Goal: Transaction & Acquisition: Purchase product/service

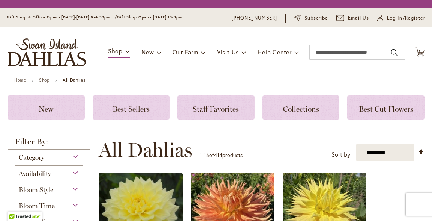
scroll to position [85, 0]
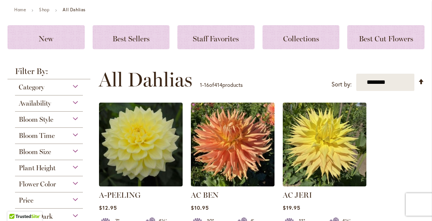
click at [36, 183] on span "Flower Color" at bounding box center [37, 184] width 37 height 8
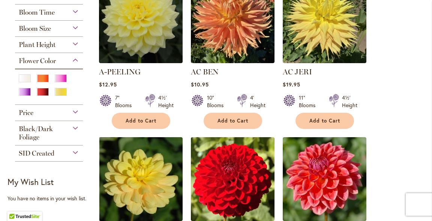
scroll to position [208, 0]
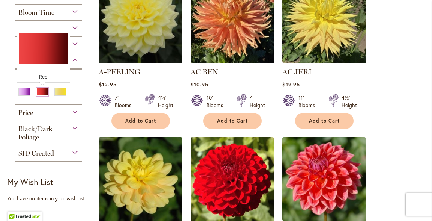
click at [41, 91] on div "Red" at bounding box center [42, 92] width 12 height 8
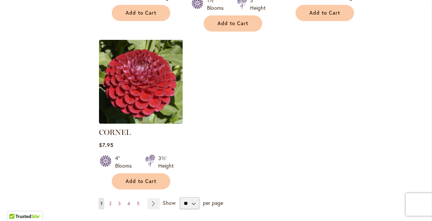
scroll to position [934, 0]
click at [154, 197] on link "Page Next" at bounding box center [153, 202] width 12 height 11
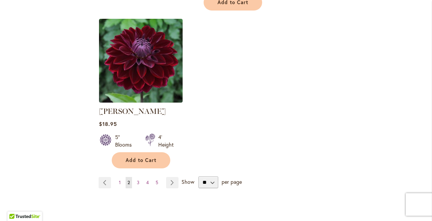
scroll to position [977, 0]
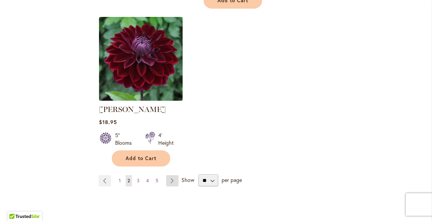
click at [171, 175] on link "Page Next" at bounding box center [172, 180] width 12 height 11
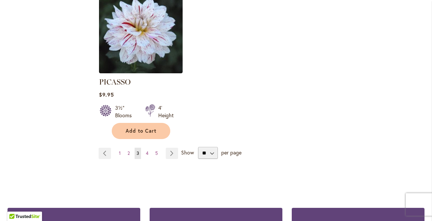
scroll to position [995, 0]
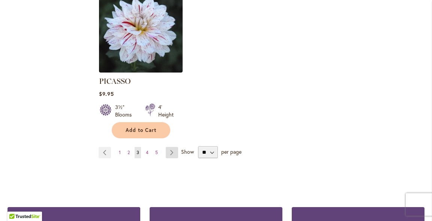
click at [170, 147] on link "Page Next" at bounding box center [172, 152] width 12 height 11
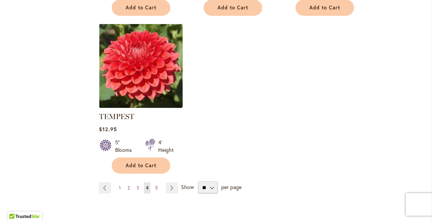
scroll to position [945, 0]
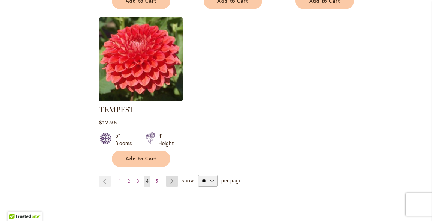
click at [171, 182] on link "Page Next" at bounding box center [172, 180] width 12 height 11
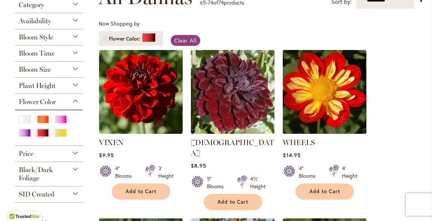
scroll to position [130, 0]
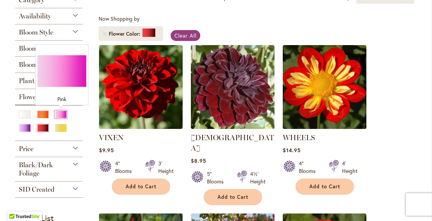
click at [62, 113] on div "Pink" at bounding box center [61, 114] width 12 height 8
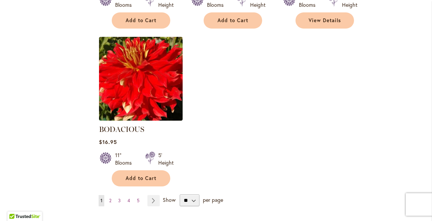
scroll to position [971, 0]
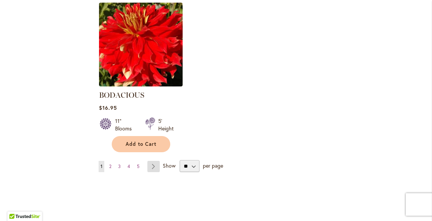
click at [152, 161] on link "Page Next" at bounding box center [153, 166] width 12 height 11
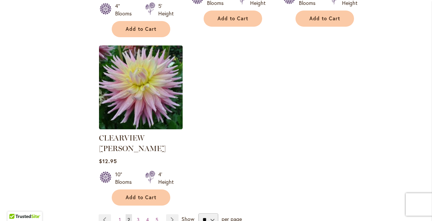
scroll to position [949, 0]
select select "**"
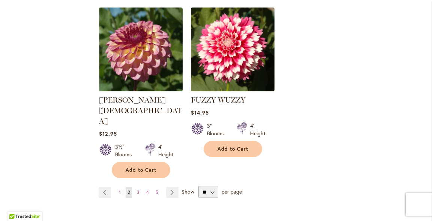
scroll to position [1754, 0]
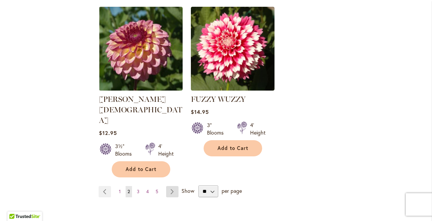
click at [171, 186] on link "Page Next" at bounding box center [172, 191] width 12 height 11
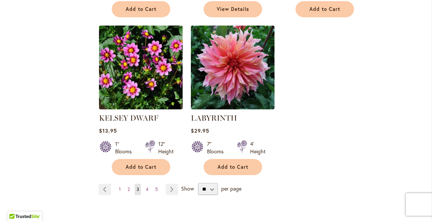
scroll to position [1762, 0]
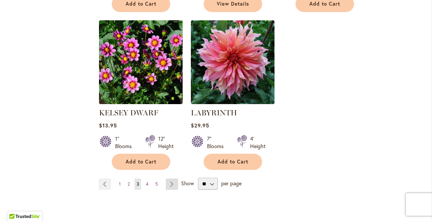
click at [171, 178] on link "Page Next" at bounding box center [172, 183] width 12 height 11
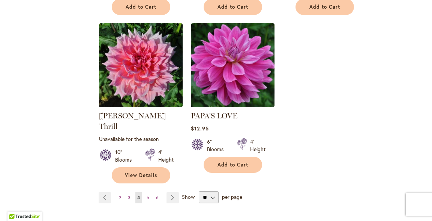
scroll to position [1750, 0]
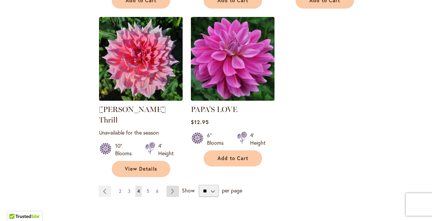
click at [171, 185] on link "Page Next" at bounding box center [173, 190] width 12 height 11
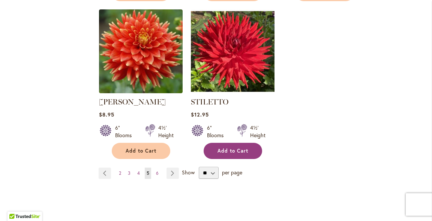
scroll to position [1769, 0]
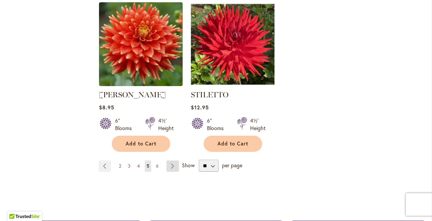
click at [173, 160] on link "Page Next" at bounding box center [173, 165] width 12 height 11
